Goal: Task Accomplishment & Management: Complete application form

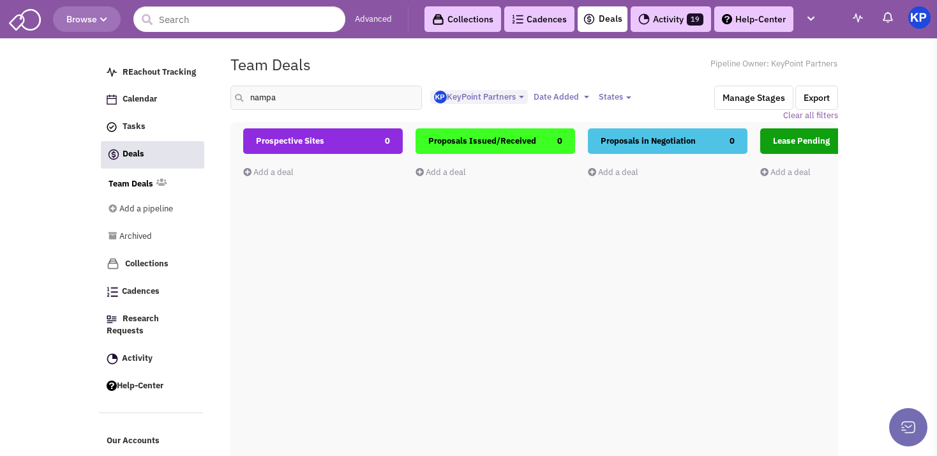
select select "1900"
select select
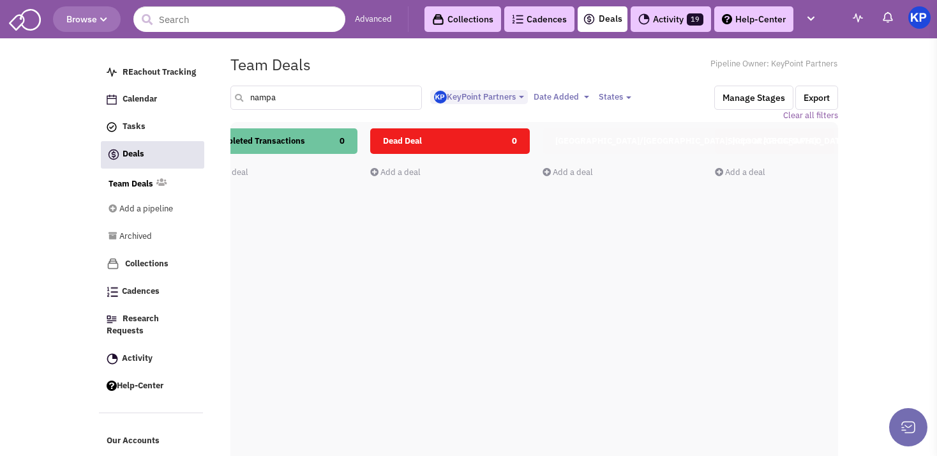
drag, startPoint x: 275, startPoint y: 98, endPoint x: 248, endPoint y: 100, distance: 26.8
click at [248, 100] on input "nampa" at bounding box center [326, 98] width 192 height 24
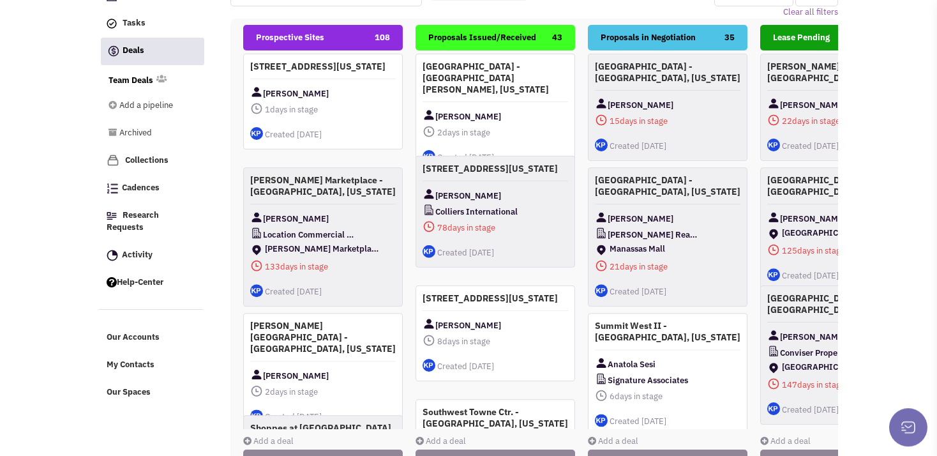
scroll to position [108, 0]
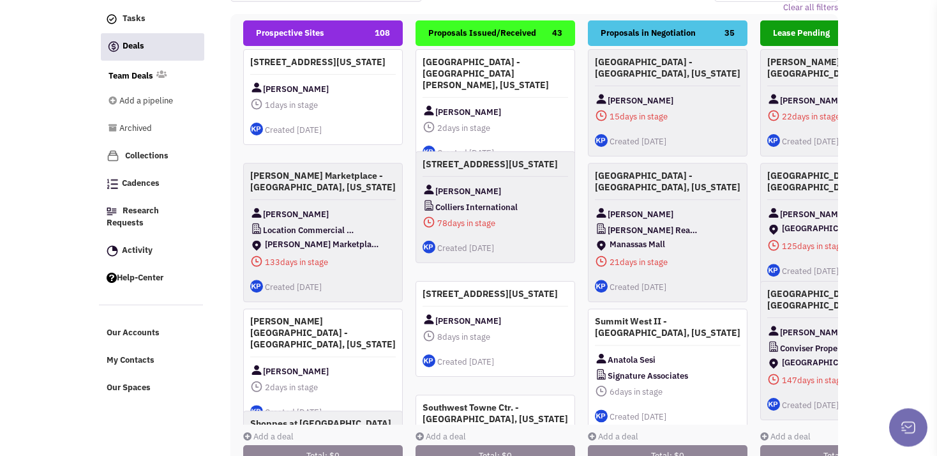
click at [281, 435] on link "Add a deal" at bounding box center [268, 436] width 50 height 11
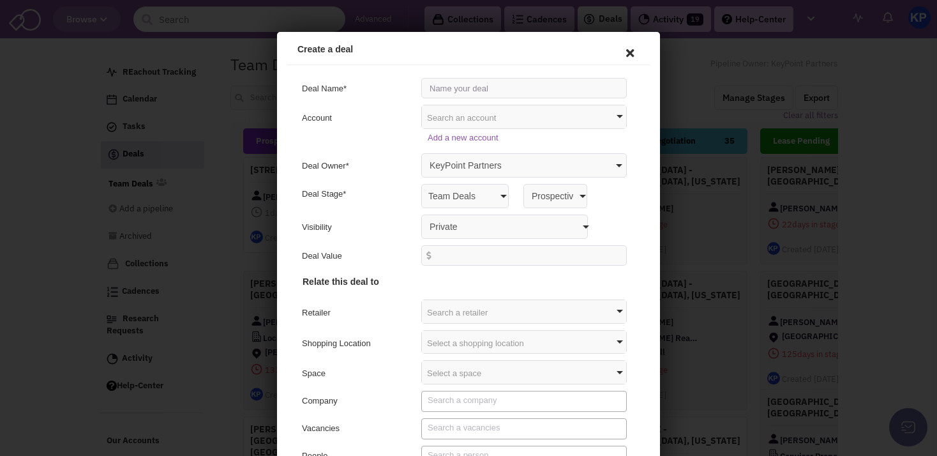
scroll to position [0, 0]
click at [444, 81] on input "text" at bounding box center [522, 86] width 206 height 20
type input "The Sugar District - [GEOGRAPHIC_DATA], [US_STATE]"
select select "false"
click option "Anyone with access to this pipeline" at bounding box center [277, 32] width 0 height 0
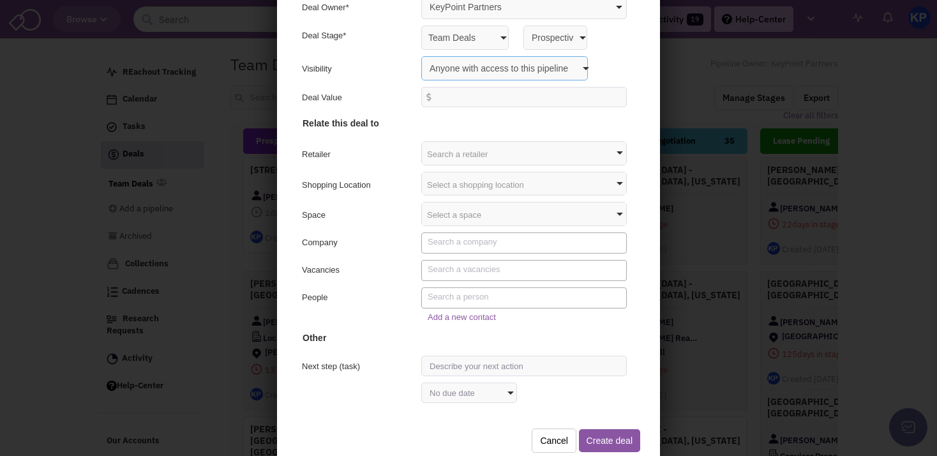
scroll to position [94, 0]
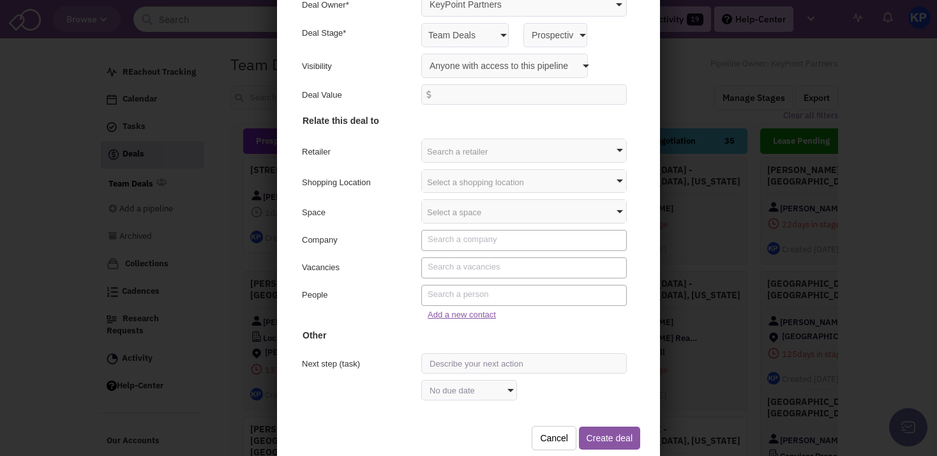
click at [469, 313] on link "Add a new contact" at bounding box center [460, 313] width 68 height 10
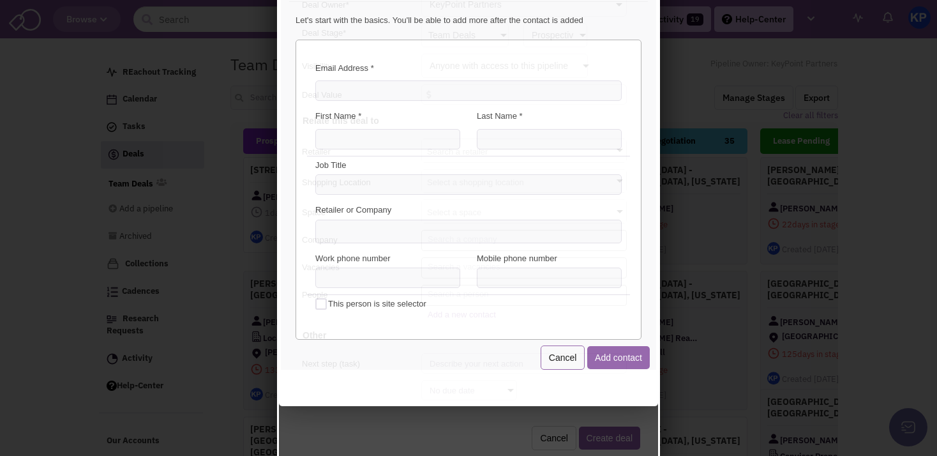
scroll to position [0, 0]
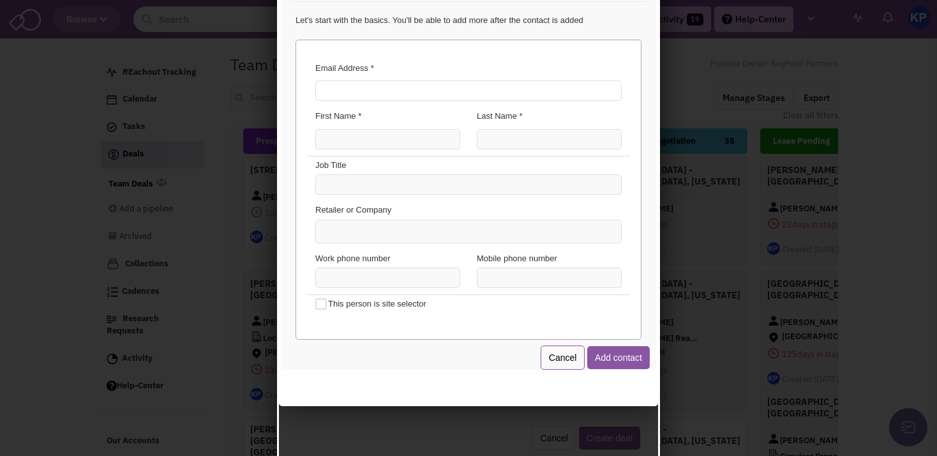
click at [432, 94] on input "Email Address *" at bounding box center [466, 89] width 306 height 20
paste input "[PERSON_NAME][EMAIL_ADDRESS][PERSON_NAME][DOMAIN_NAME]"
type input "[PERSON_NAME][EMAIL_ADDRESS][PERSON_NAME][DOMAIN_NAME]"
click at [380, 146] on input "First Name *" at bounding box center [385, 137] width 145 height 20
type input "[PERSON_NAME]"
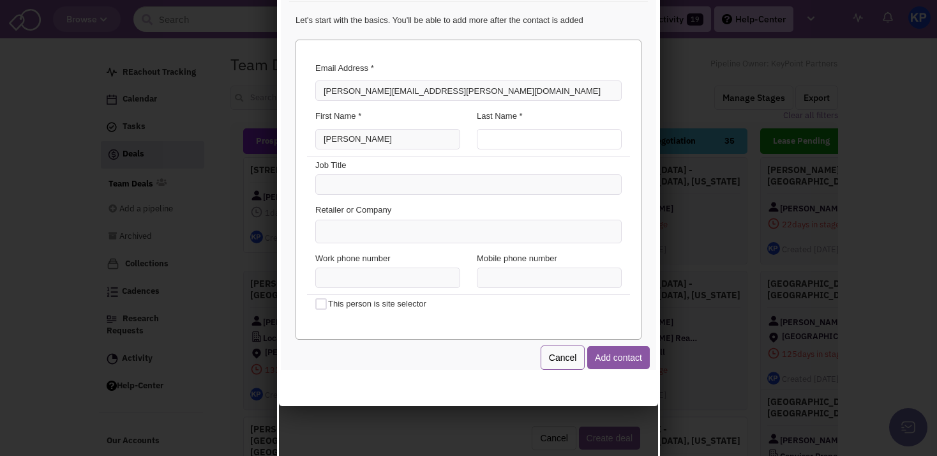
click at [509, 135] on input "Last Name *" at bounding box center [547, 137] width 145 height 20
type input "[PERSON_NAME]"
type input "(___) ___-____"
click at [372, 273] on input "(___) ___-____" at bounding box center [385, 276] width 145 height 20
paste input "208) 994-9480"
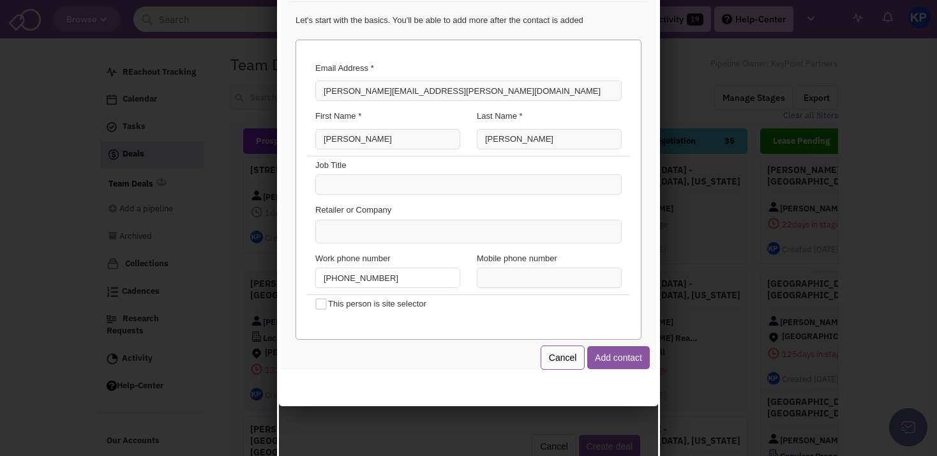
scroll to position [57, 0]
type input "[PHONE_NUMBER]"
click at [591, 355] on button "Add contact" at bounding box center [616, 355] width 63 height 23
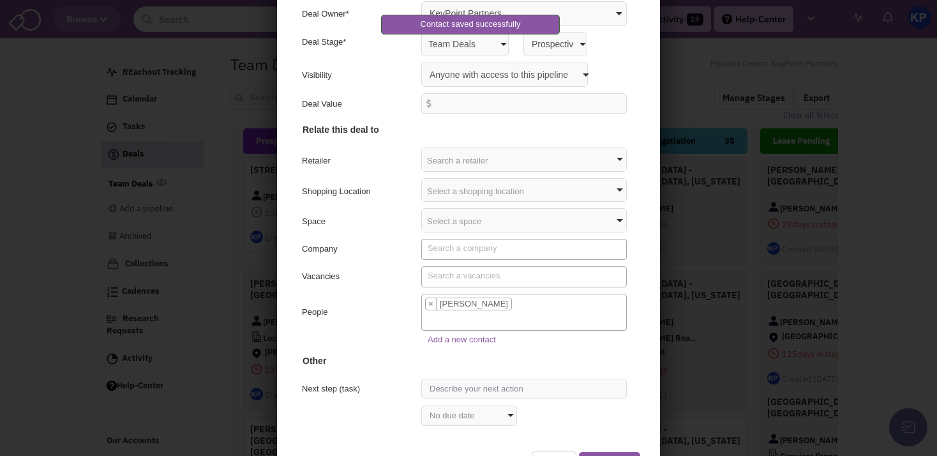
click at [465, 302] on span "[PERSON_NAME]" at bounding box center [473, 302] width 73 height 10
click at [420, 292] on select "[PERSON_NAME]" at bounding box center [419, 292] width 1 height 1
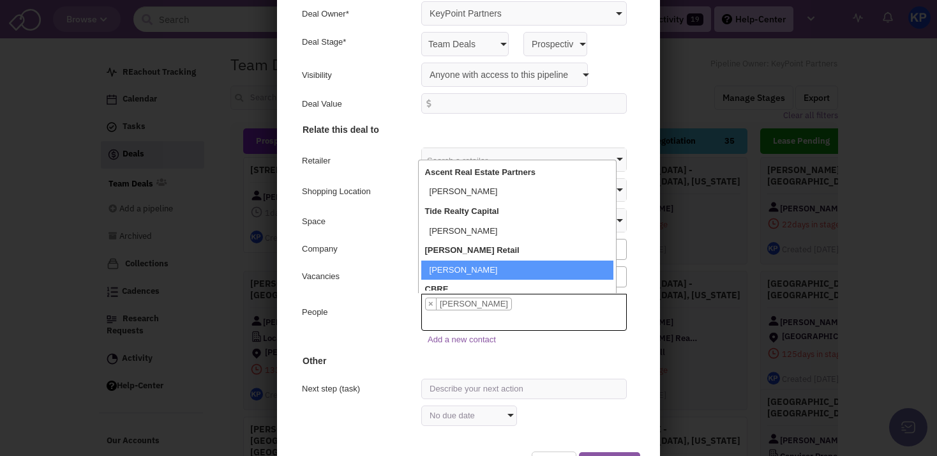
click at [365, 294] on div "People [PERSON_NAME] × × [PERSON_NAME]" at bounding box center [467, 311] width 350 height 38
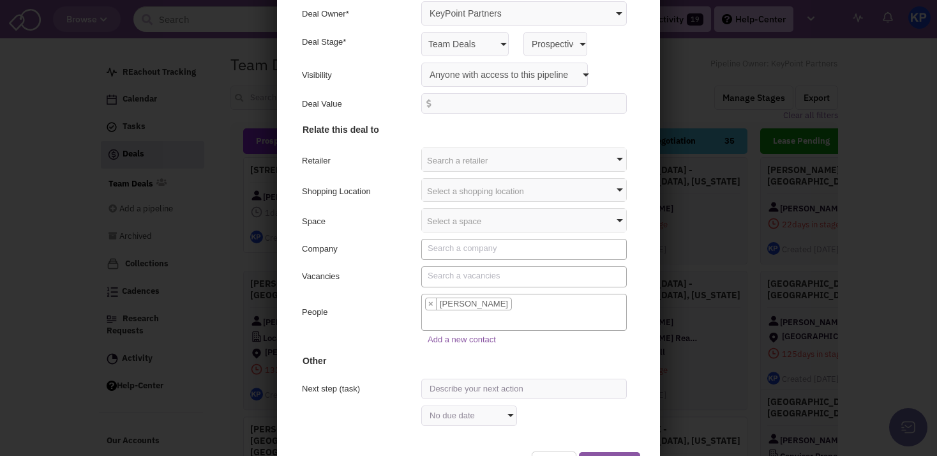
scroll to position [82, 0]
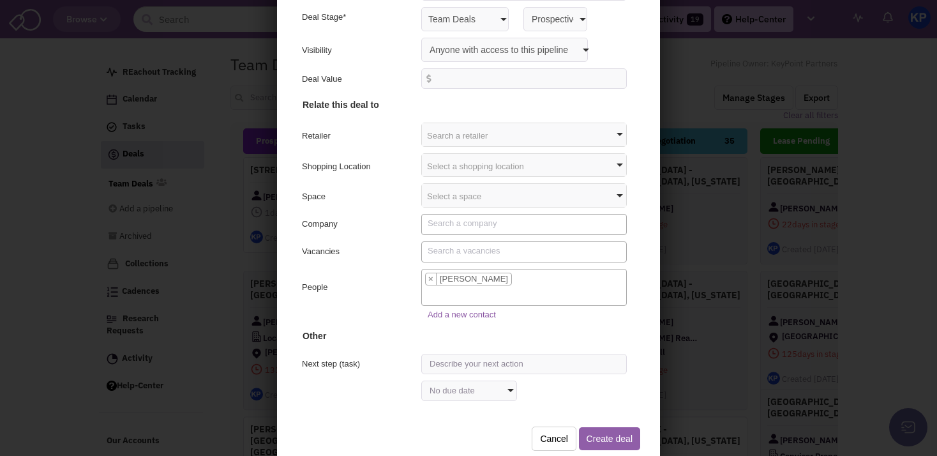
click at [582, 434] on button "Create deal" at bounding box center [607, 436] width 61 height 23
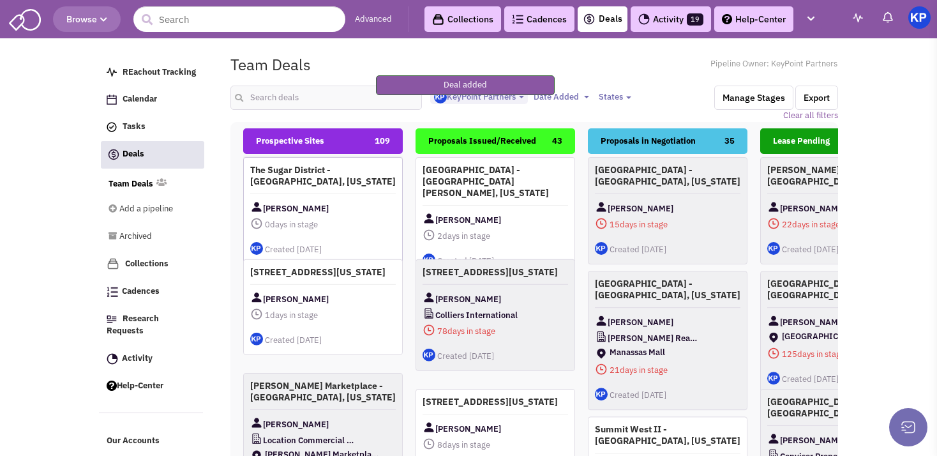
click at [332, 200] on div "[PERSON_NAME]" at bounding box center [323, 208] width 146 height 16
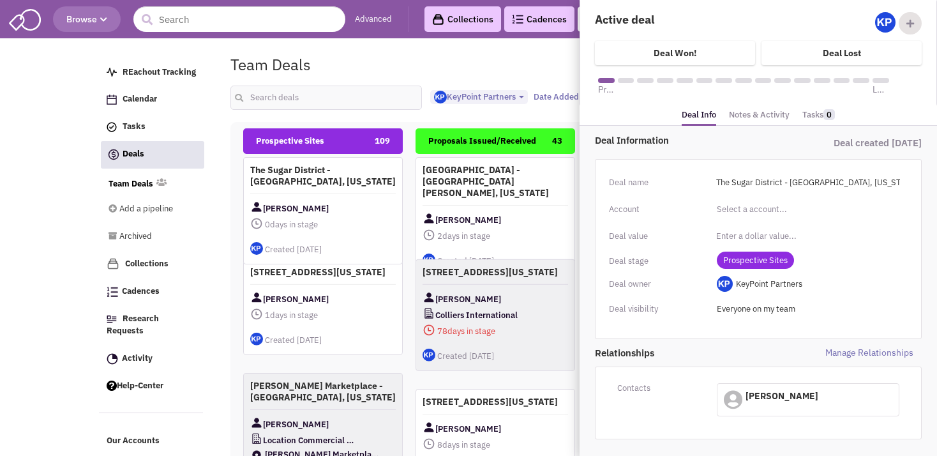
click at [758, 112] on link "Notes & Activity" at bounding box center [759, 115] width 61 height 19
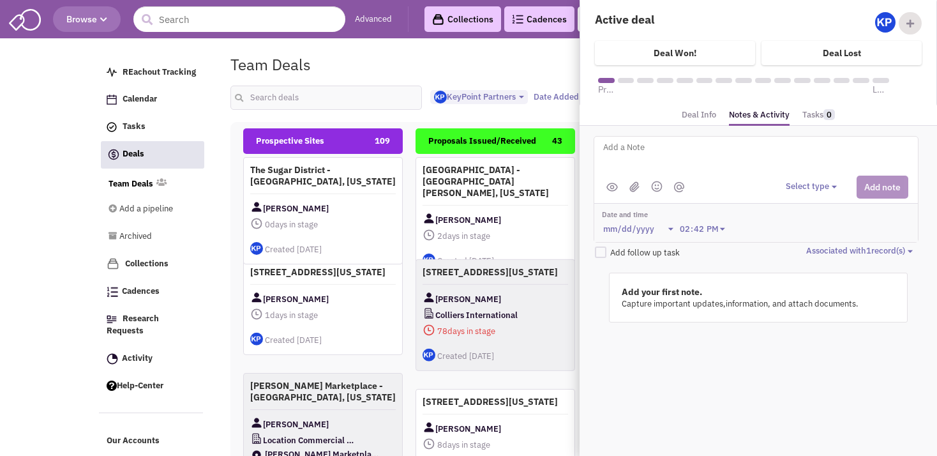
click at [696, 149] on textarea at bounding box center [760, 157] width 316 height 35
paste textarea "1232 & [STREET_ADDRESS]"
click at [604, 155] on textarea "Address: [STREET_ADDRESS]" at bounding box center [760, 157] width 316 height 35
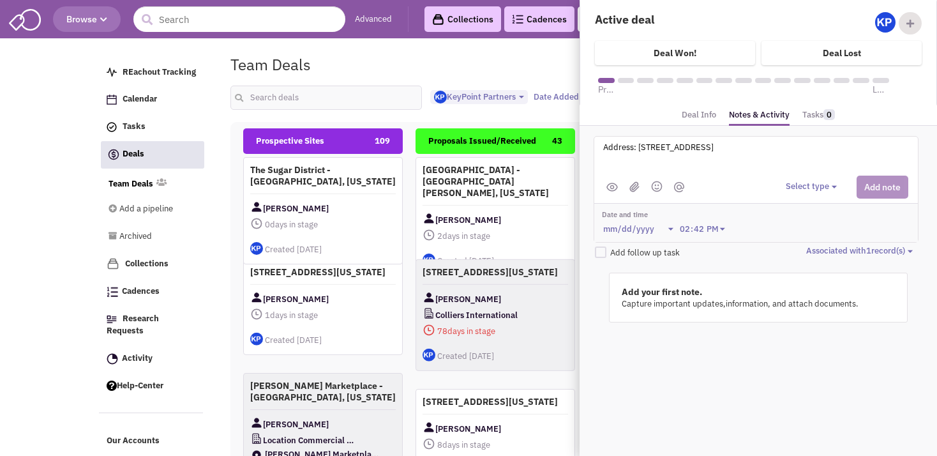
type textarea "Address: [STREET_ADDRESS]"
click at [801, 177] on div "Select type Select type" at bounding box center [847, 187] width 123 height 23
click at [811, 188] on button "Select type" at bounding box center [813, 187] width 55 height 12
click at [821, 242] on div "Log a note" at bounding box center [805, 247] width 31 height 12
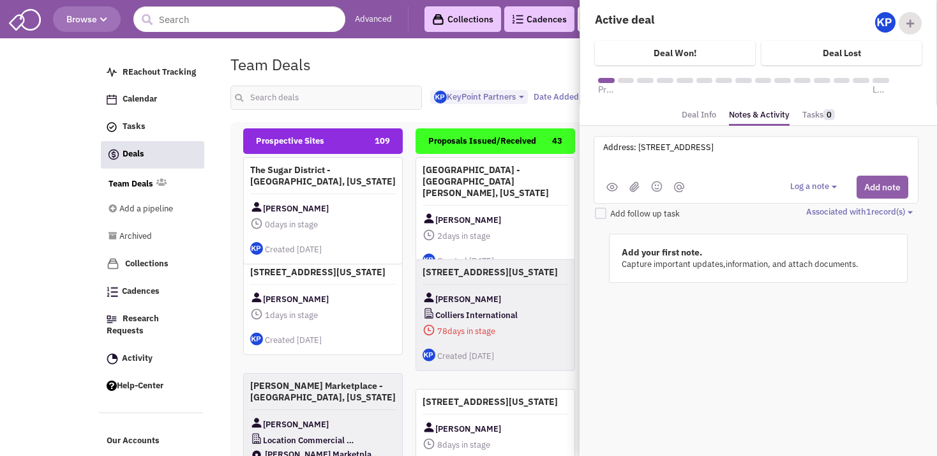
click at [877, 184] on button "Add note" at bounding box center [883, 187] width 52 height 23
